Goal: Answer question/provide support: Share knowledge or assist other users

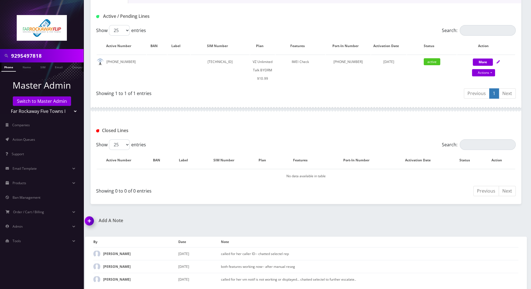
click at [274, 209] on div "9295497818 Phone Name SIM Email Company Customer Dashboard Customer Details Tzv…" at bounding box center [306, 95] width 450 height 390
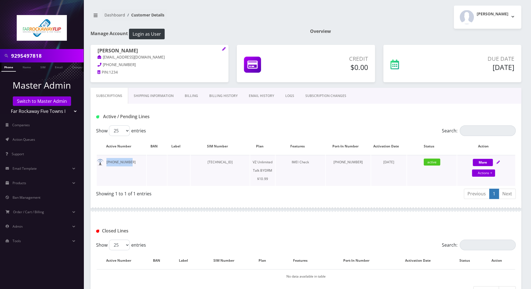
drag, startPoint x: 131, startPoint y: 162, endPoint x: 105, endPoint y: 162, distance: 25.4
click at [105, 162] on td "929-549-7818" at bounding box center [122, 170] width 50 height 31
copy td "929-549-7818"
click at [51, 101] on link "Switch to Master Admin" at bounding box center [42, 100] width 58 height 9
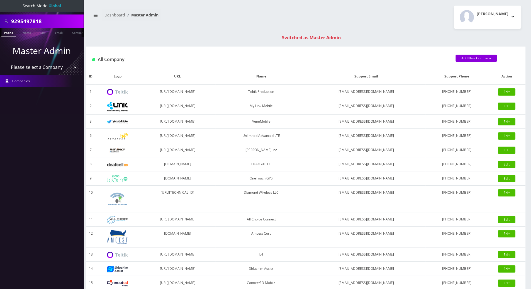
drag, startPoint x: 47, startPoint y: 19, endPoint x: -1, endPoint y: 19, distance: 48.2
click at [0, 19] on html "Search Mode: Global 9295497818 Phone Name SIM Email Company Customer Master Adm…" at bounding box center [265, 198] width 531 height 396
paste input "8452171177"
type input "8452171177"
click at [6, 33] on link "Phone" at bounding box center [8, 32] width 14 height 9
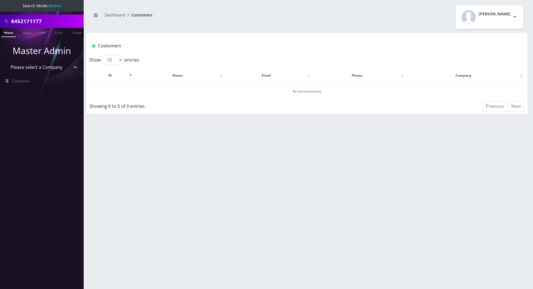
click at [294, 30] on div "8452171177 Phone Name SIM Email Company Customer Dashboard Customers Tracy Gena…" at bounding box center [307, 144] width 452 height 289
click at [244, 142] on div "8452171177 Phone Name SIM Email Company Customer Dashboard Customers Tracy Gena…" at bounding box center [307, 144] width 452 height 289
click at [511, 144] on div "8452171177 Phone Name SIM Email Company Customer Dashboard Customers Tracy Gena…" at bounding box center [307, 144] width 452 height 289
click at [264, 42] on div "Customers" at bounding box center [270, 45] width 365 height 9
click at [458, 133] on div "8452171177 Phone Name SIM Email Company Customer Dashboard Customers Tracy Gena…" at bounding box center [307, 144] width 452 height 289
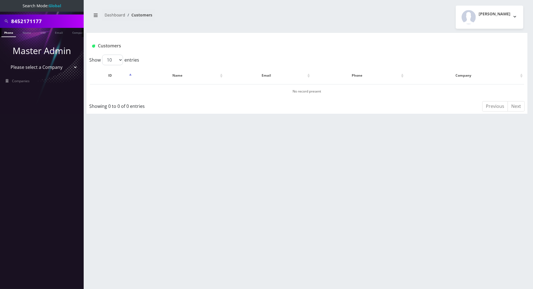
scroll to position [0, 3]
drag, startPoint x: 45, startPoint y: 21, endPoint x: -1, endPoint y: 22, distance: 45.7
click at [0, 22] on html "Search Mode: Global 8452171177 Phone Name SIM Email Company Customer Master Adm…" at bounding box center [266, 144] width 533 height 289
type input "3292221326"
click at [8, 35] on link "Phone" at bounding box center [6, 32] width 14 height 9
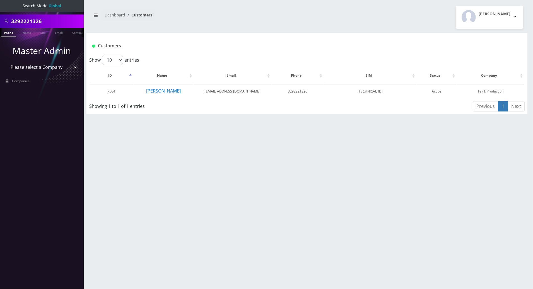
drag, startPoint x: 47, startPoint y: 20, endPoint x: 11, endPoint y: 20, distance: 35.4
click at [11, 20] on input "3292221326" at bounding box center [46, 21] width 71 height 11
click at [158, 92] on button "Yitty Ravitz" at bounding box center [163, 90] width 35 height 7
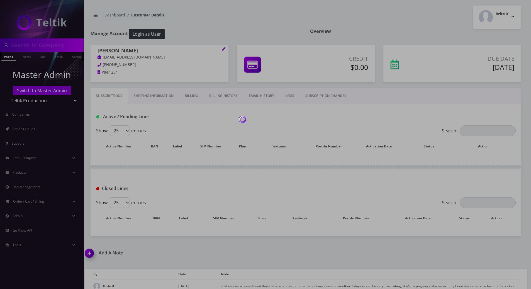
type input "3292221326"
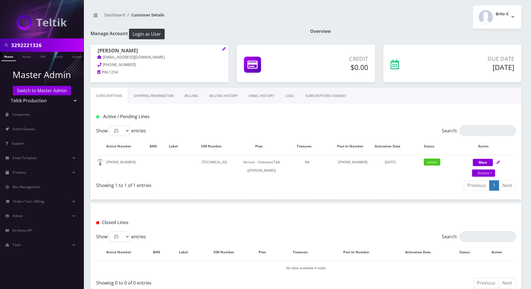
click at [165, 93] on link "Shipping Information" at bounding box center [153, 96] width 51 height 16
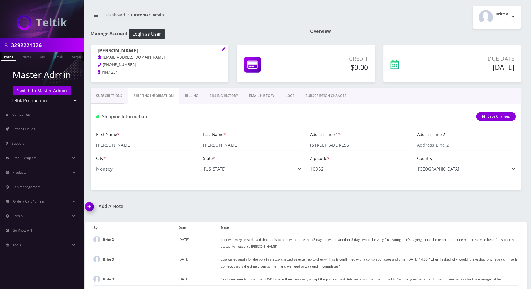
click at [108, 95] on link "Subscriptions" at bounding box center [109, 96] width 37 height 16
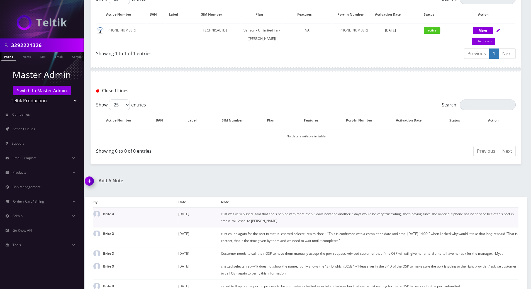
scroll to position [125, 0]
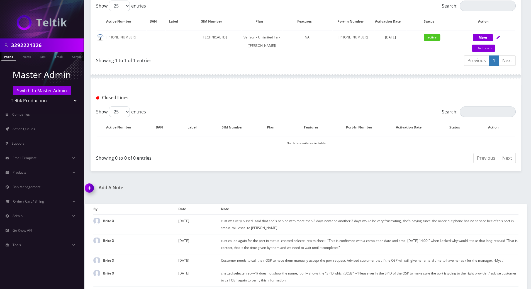
click at [359, 189] on div "3292221326 Phone Name SIM Email Company Customer Dashboard Customer Details Bri…" at bounding box center [306, 115] width 450 height 481
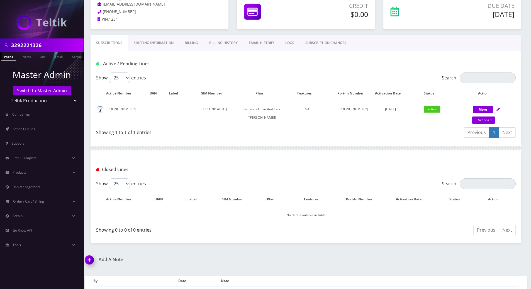
scroll to position [51, 0]
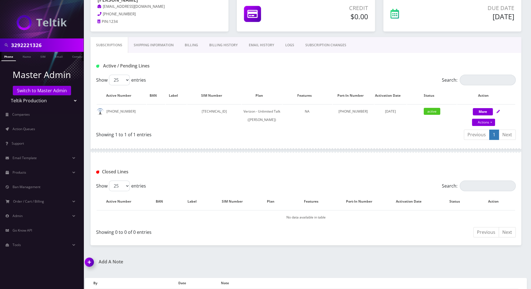
click at [288, 46] on link "LOGS" at bounding box center [290, 45] width 20 height 16
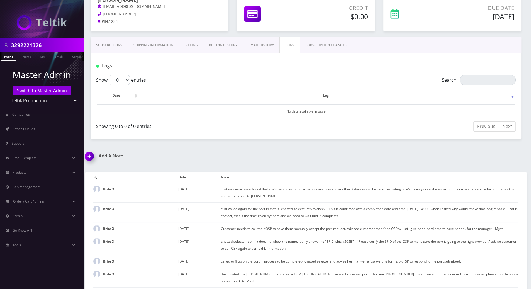
click at [325, 45] on link "SUBSCRIPTION CHANGES" at bounding box center [326, 45] width 52 height 16
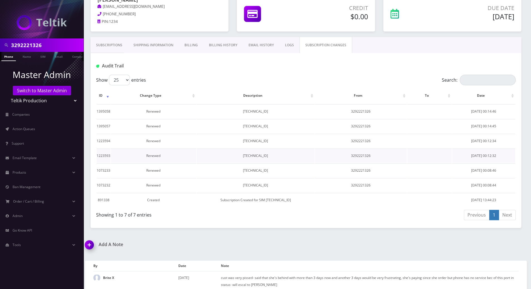
scroll to position [13, 0]
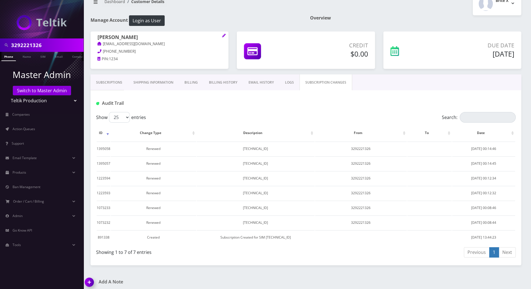
click at [99, 81] on link "Subscriptions" at bounding box center [109, 82] width 37 height 16
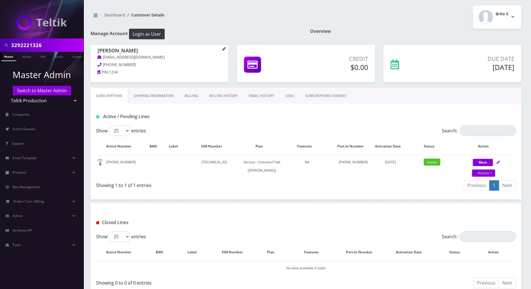
click at [263, 117] on div "Active / Pending Lines" at bounding box center [306, 116] width 428 height 9
click at [324, 127] on div "Show 25 50 100 250 500 entries" at bounding box center [253, 130] width 315 height 11
click at [506, 106] on div "Active / Pending Lines" at bounding box center [306, 115] width 431 height 22
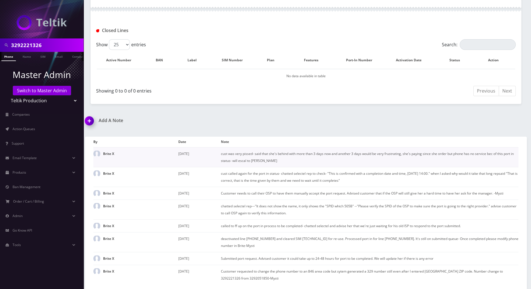
scroll to position [199, 0]
click at [90, 122] on img at bounding box center [90, 123] width 16 height 16
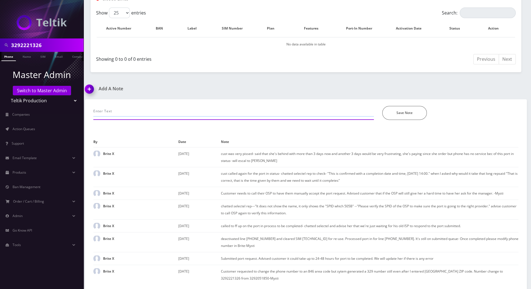
click at [136, 113] on input "text" at bounding box center [233, 111] width 281 height 11
type input "he lost the 1st phone line is hotlined bec its in a diffrent phone- adv to go b…"
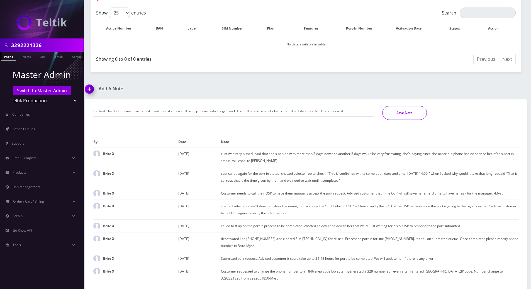
click at [403, 113] on button "Save Note" at bounding box center [404, 113] width 45 height 14
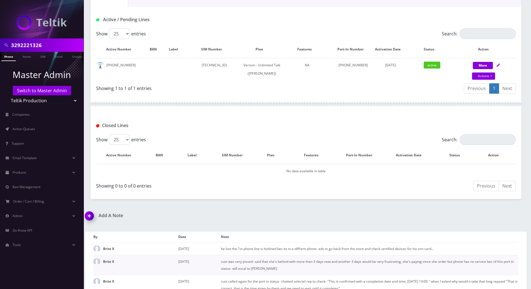
scroll to position [26, 0]
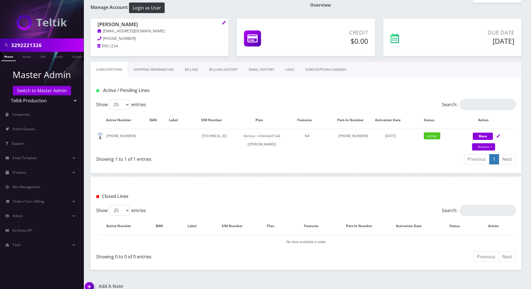
drag, startPoint x: 45, startPoint y: 48, endPoint x: -1, endPoint y: 45, distance: 45.5
click at [0, 45] on html "3292221326 Phone Name SIM Email Company Customer Master Admin Switch to Master …" at bounding box center [265, 221] width 531 height 494
paste input "9295497818"
type input "9295497818"
click at [12, 57] on link "Phone" at bounding box center [8, 56] width 14 height 9
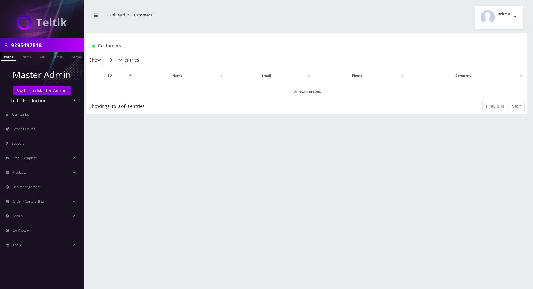
click at [5, 57] on li at bounding box center [3, 58] width 6 height 14
click at [37, 90] on link "Switch to Master Admin" at bounding box center [42, 90] width 58 height 9
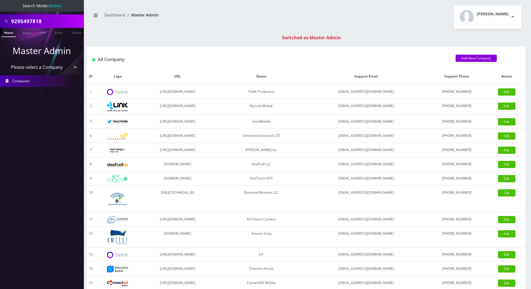
drag, startPoint x: 46, startPoint y: 21, endPoint x: -1, endPoint y: 22, distance: 46.5
click at [0, 22] on html "Search Mode: Global 9295497818 Phone Name SIM Email Company Customer Master Adm…" at bounding box center [265, 198] width 531 height 396
click at [14, 33] on link "Phone" at bounding box center [8, 32] width 14 height 9
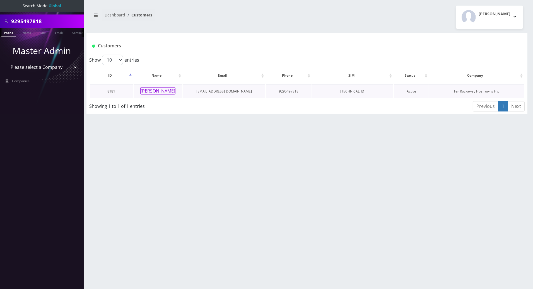
click at [156, 89] on button "gitty fogel" at bounding box center [157, 90] width 35 height 7
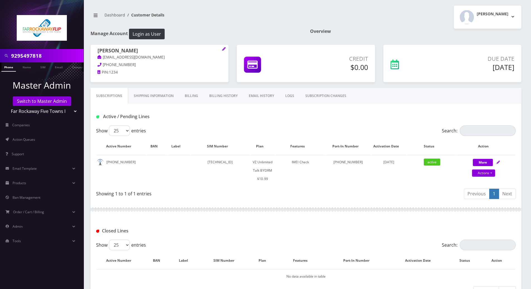
click at [191, 97] on link "Billing" at bounding box center [191, 96] width 25 height 16
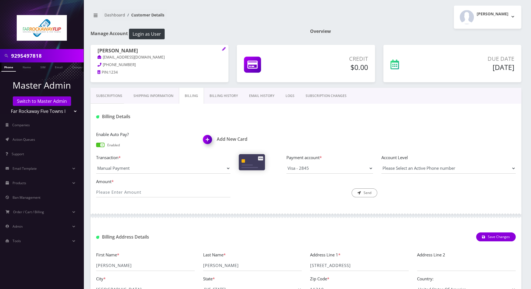
click at [154, 96] on link "Shipping Information" at bounding box center [153, 96] width 51 height 16
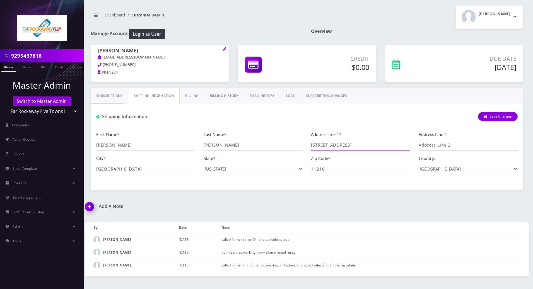
drag, startPoint x: 363, startPoint y: 143, endPoint x: 309, endPoint y: 143, distance: 54.1
click at [309, 143] on div "Address Line 1 * 1336 east 34th st" at bounding box center [360, 141] width 107 height 20
click at [110, 96] on link "Subscriptions" at bounding box center [109, 96] width 37 height 16
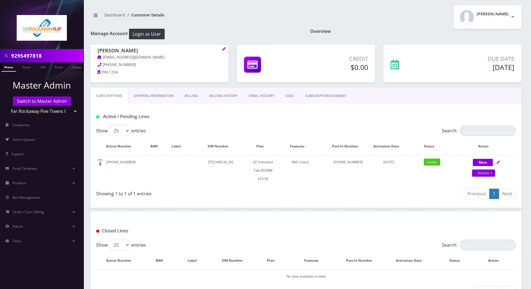
click at [410, 226] on div "Closed Lines" at bounding box center [306, 230] width 428 height 9
click at [205, 212] on div at bounding box center [306, 209] width 431 height 17
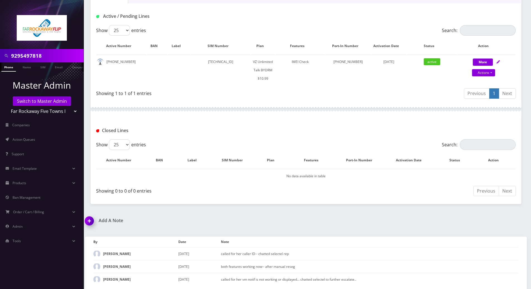
scroll to position [100, 0]
click at [292, 92] on div "Showing 1 to 1 of 1 entries" at bounding box center [199, 92] width 206 height 9
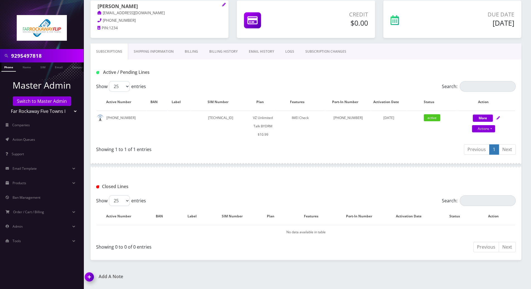
scroll to position [0, 0]
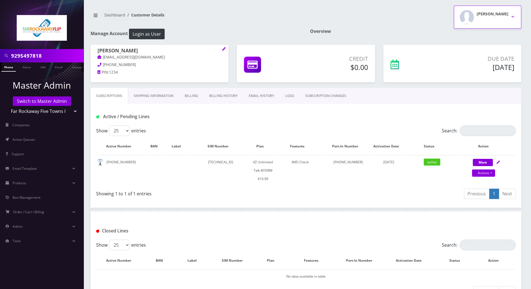
click at [515, 13] on button "Tzvi Lieberman" at bounding box center [487, 17] width 67 height 23
click at [466, 35] on link "Logout" at bounding box center [487, 35] width 67 height 8
